Goal: Transaction & Acquisition: Purchase product/service

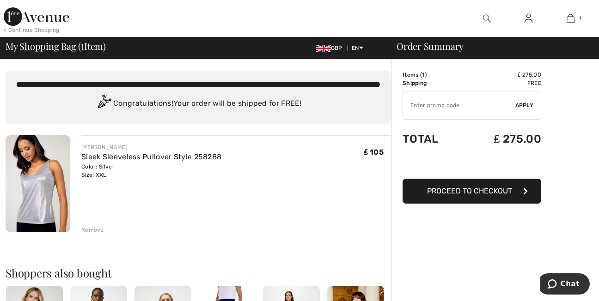
click at [55, 30] on div "< Continue Shopping" at bounding box center [32, 30] width 56 height 8
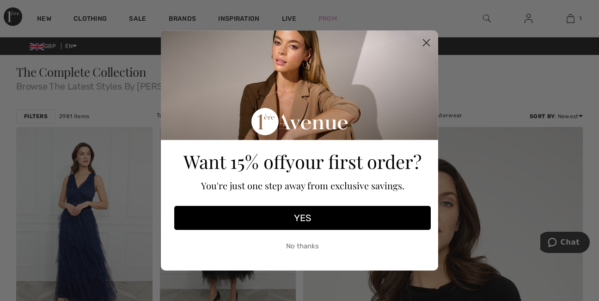
click at [425, 42] on icon "Close dialog" at bounding box center [426, 43] width 6 height 6
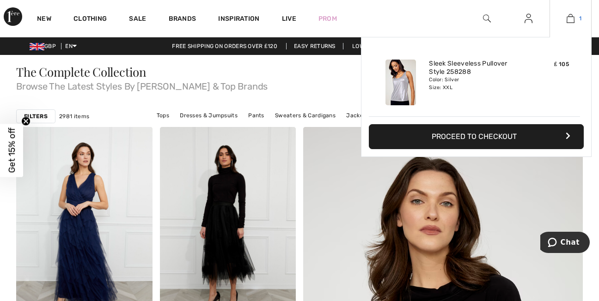
click at [573, 17] on img at bounding box center [571, 18] width 8 height 11
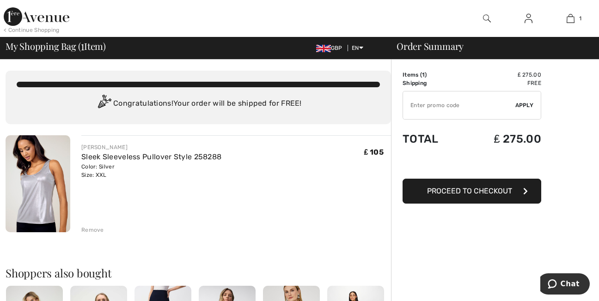
click at [92, 165] on div "Color: Silver Size: XXL" at bounding box center [151, 171] width 140 height 17
click at [38, 199] on img at bounding box center [38, 183] width 65 height 97
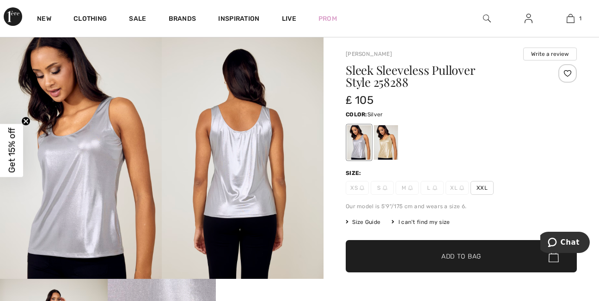
scroll to position [37, 0]
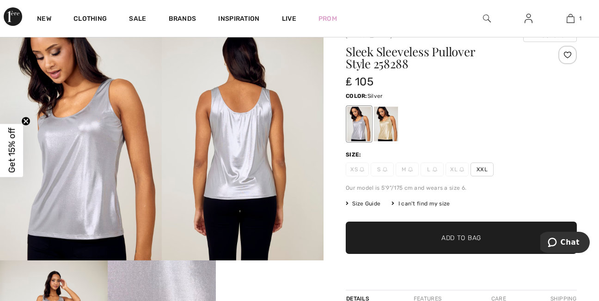
click at [487, 170] on span "XXL" at bounding box center [481, 170] width 23 height 14
click at [450, 239] on span "Add to Bag" at bounding box center [461, 238] width 40 height 10
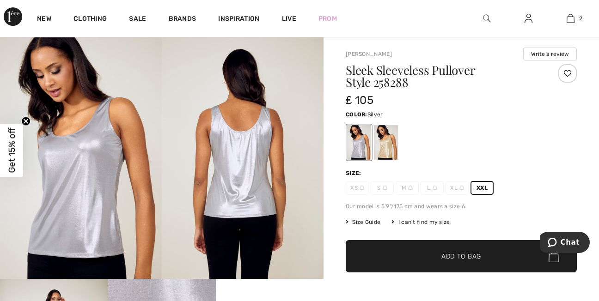
scroll to position [0, 0]
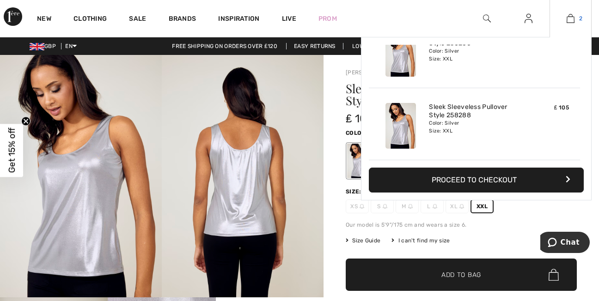
click at [568, 14] on img at bounding box center [571, 18] width 8 height 11
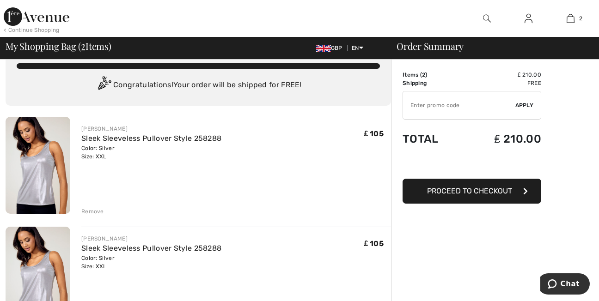
scroll to position [92, 0]
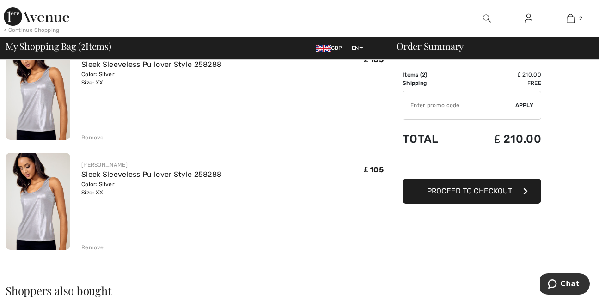
click at [97, 248] on div "Remove" at bounding box center [92, 248] width 23 height 8
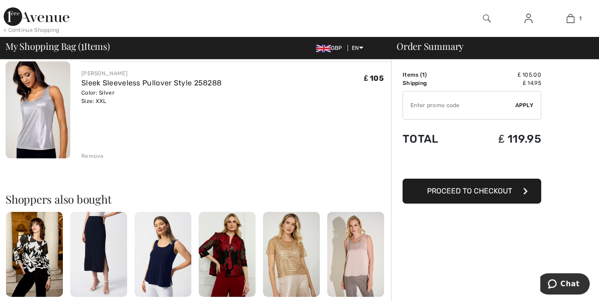
scroll to position [0, 0]
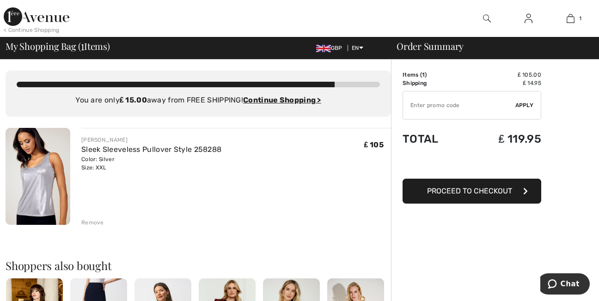
click at [52, 30] on div "< Continue Shopping" at bounding box center [32, 30] width 56 height 8
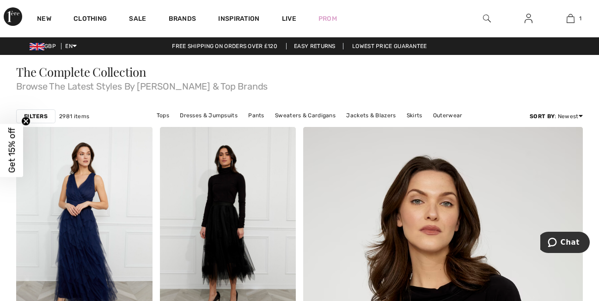
click at [52, 29] on div "New" at bounding box center [44, 18] width 37 height 37
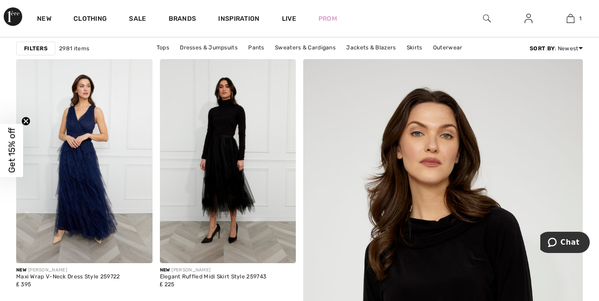
scroll to position [86, 0]
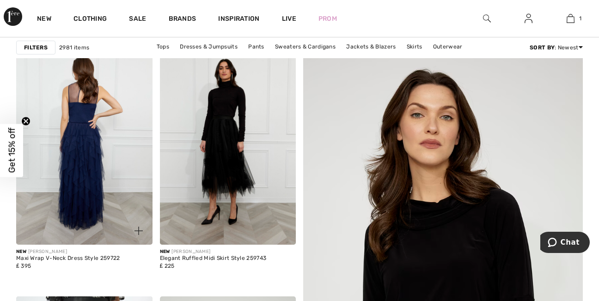
click at [106, 197] on img at bounding box center [84, 143] width 136 height 204
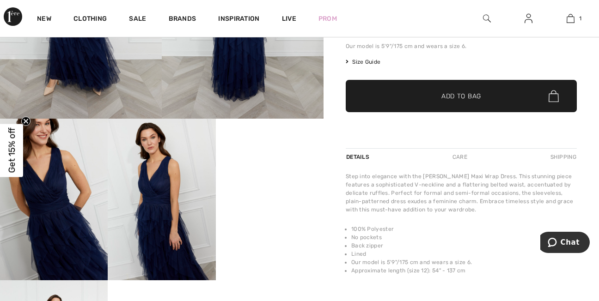
scroll to position [240, 0]
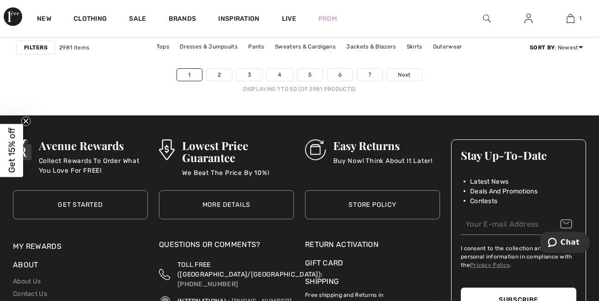
scroll to position [3955, 0]
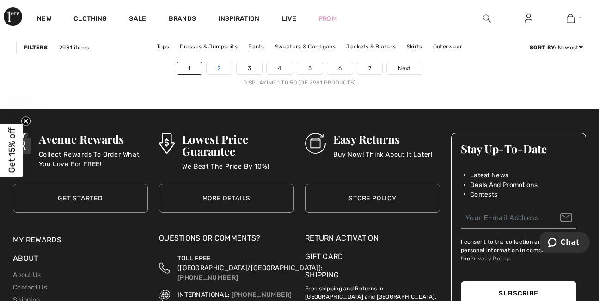
click at [225, 65] on link "2" at bounding box center [219, 68] width 25 height 12
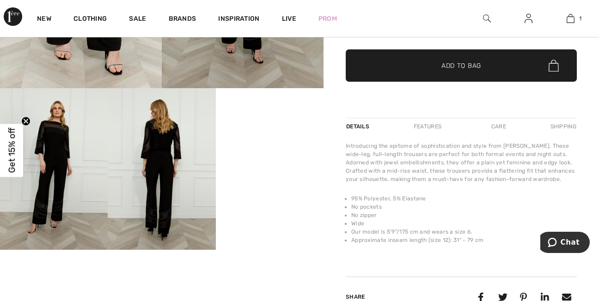
scroll to position [222, 0]
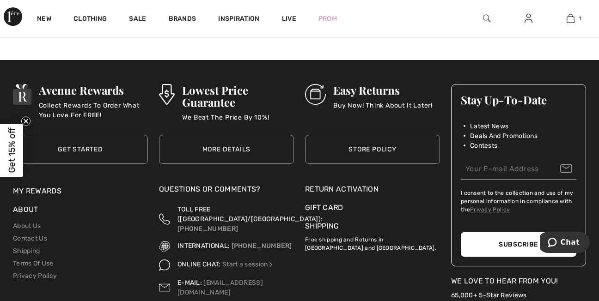
scroll to position [3943, 0]
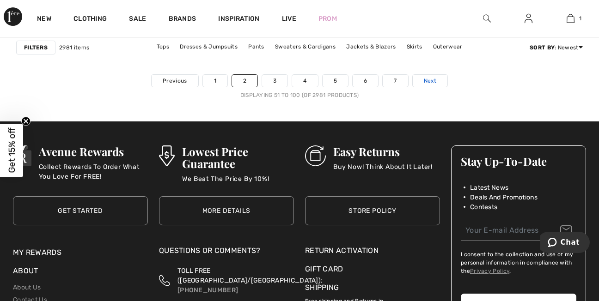
click at [441, 79] on link "Next" at bounding box center [430, 81] width 35 height 12
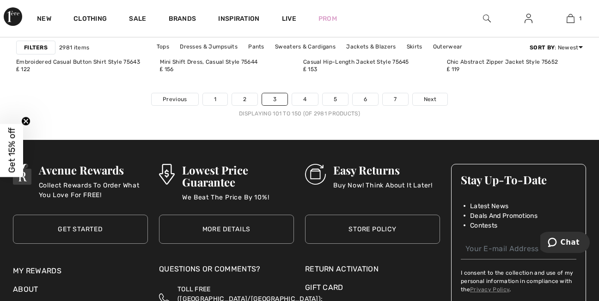
scroll to position [3899, 0]
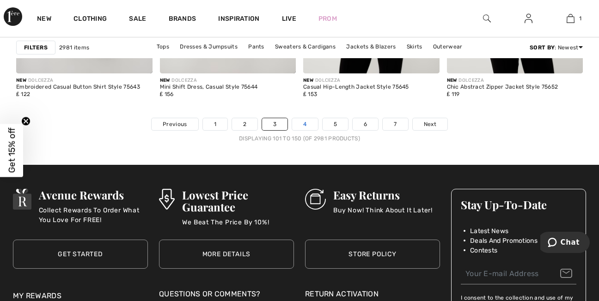
click at [309, 122] on link "4" at bounding box center [304, 124] width 25 height 12
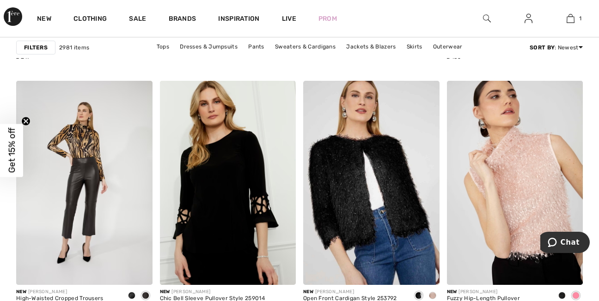
scroll to position [3481, 0]
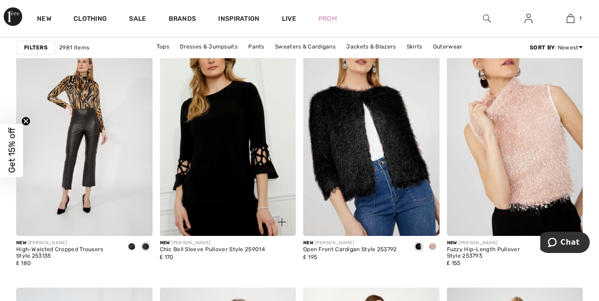
click at [269, 220] on div at bounding box center [276, 217] width 38 height 38
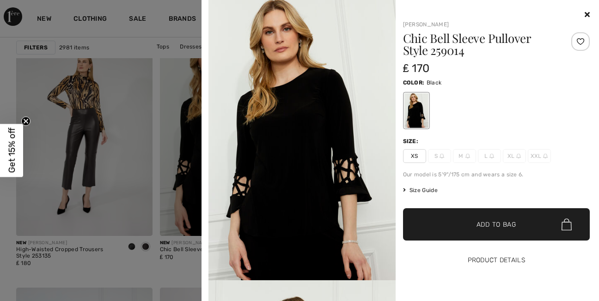
click at [516, 262] on button "Product Details" at bounding box center [496, 260] width 187 height 32
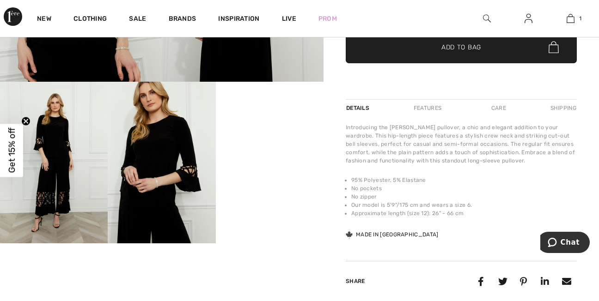
scroll to position [253, 0]
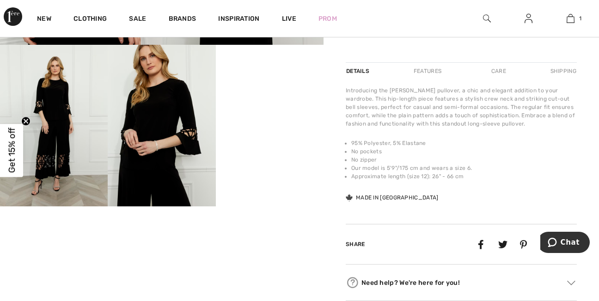
click at [255, 99] on video "Your browser does not support the video tag." at bounding box center [270, 72] width 108 height 54
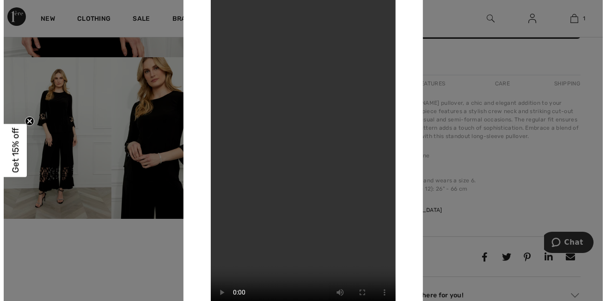
scroll to position [234, 0]
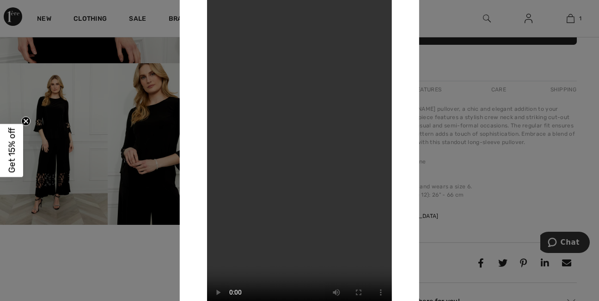
click at [454, 237] on div at bounding box center [299, 150] width 599 height 301
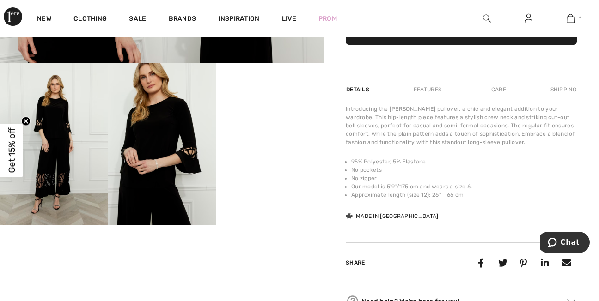
click at [76, 179] on img at bounding box center [54, 144] width 108 height 162
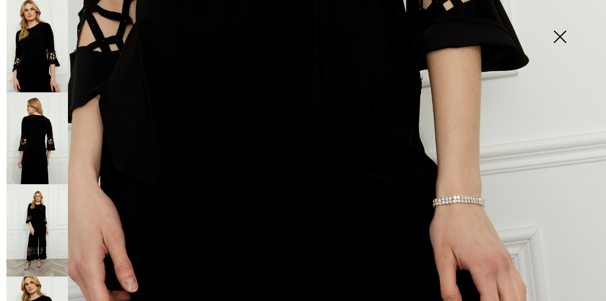
scroll to position [597, 0]
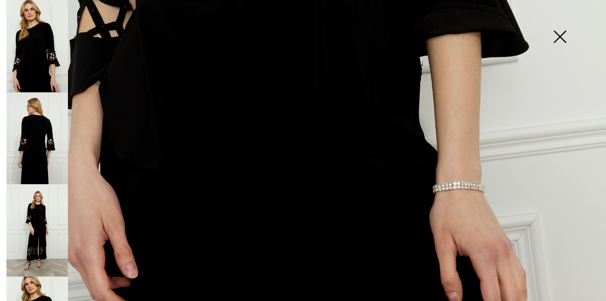
click at [42, 212] on img at bounding box center [36, 230] width 61 height 92
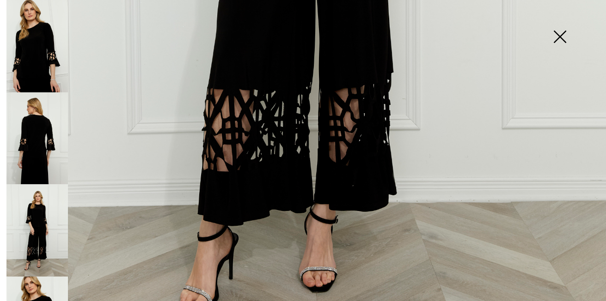
scroll to position [520, 0]
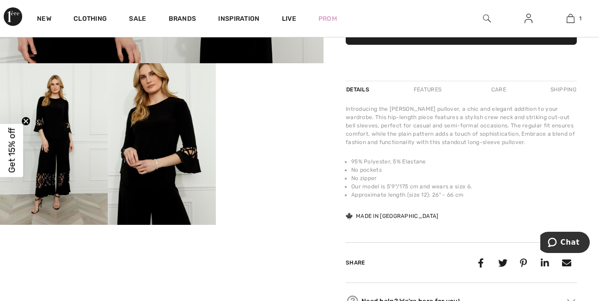
click at [43, 177] on img at bounding box center [54, 144] width 108 height 162
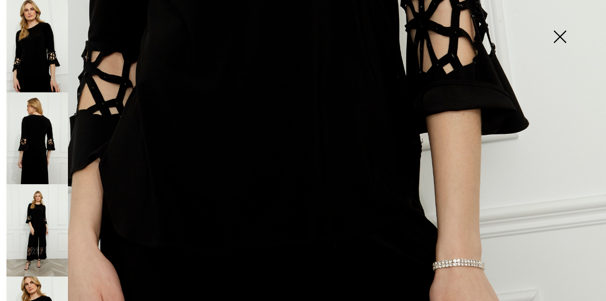
scroll to position [597, 0]
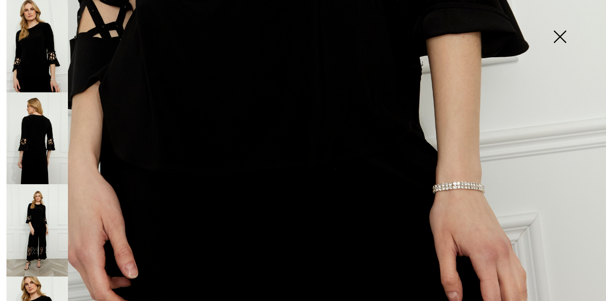
click at [38, 248] on img at bounding box center [36, 230] width 61 height 92
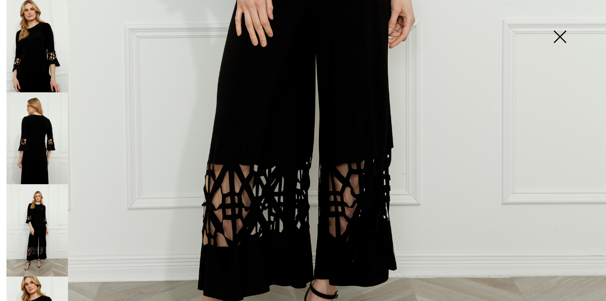
scroll to position [480, 0]
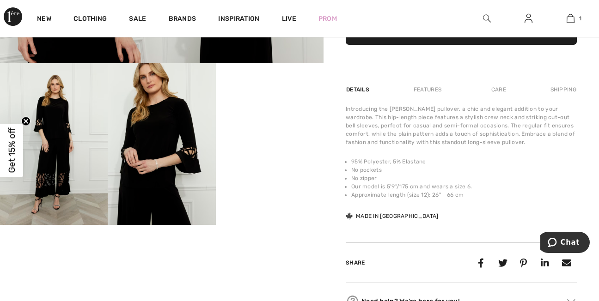
click at [77, 219] on img at bounding box center [54, 144] width 108 height 162
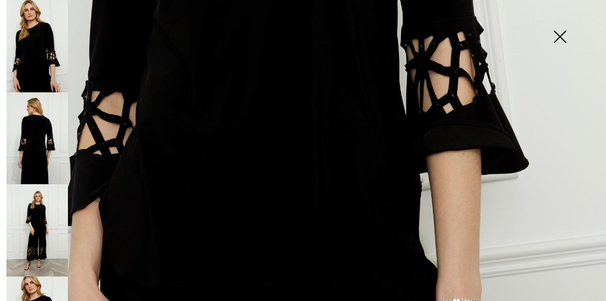
click at [45, 256] on img at bounding box center [36, 230] width 61 height 92
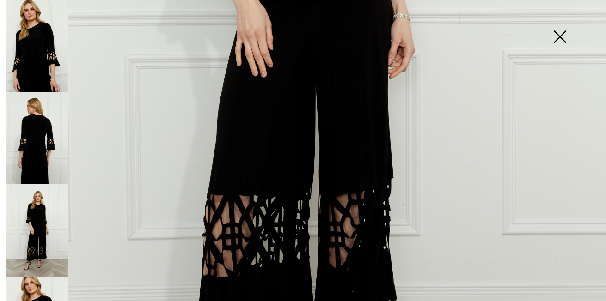
scroll to position [468, 0]
